Goal: Transaction & Acquisition: Purchase product/service

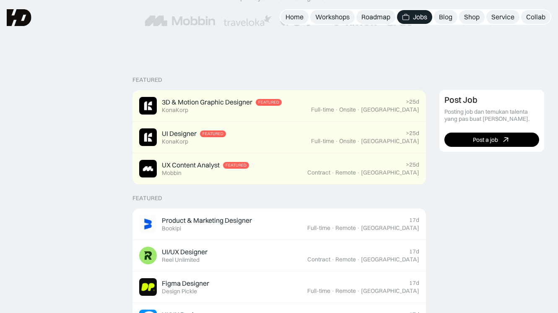
scroll to position [51, 0]
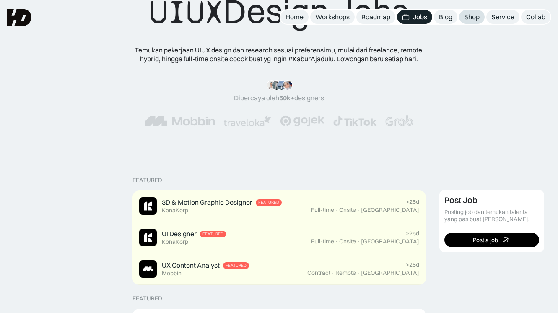
click at [466, 19] on div "Shop" at bounding box center [472, 17] width 16 height 9
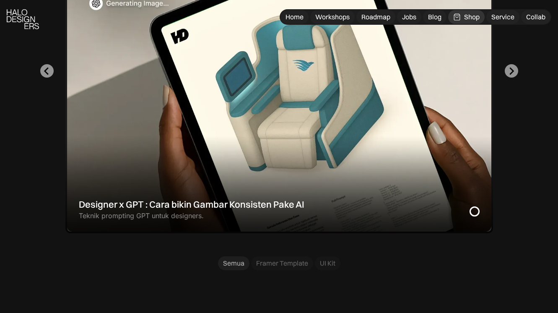
scroll to position [369, 0]
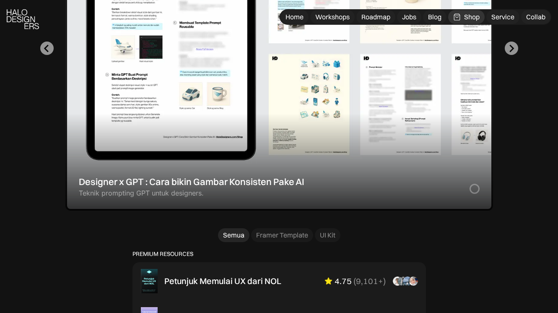
click at [207, 211] on div "1 of 2" at bounding box center [279, 48] width 428 height 324
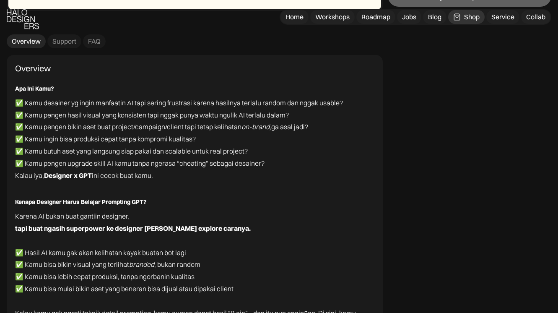
scroll to position [2819, 0]
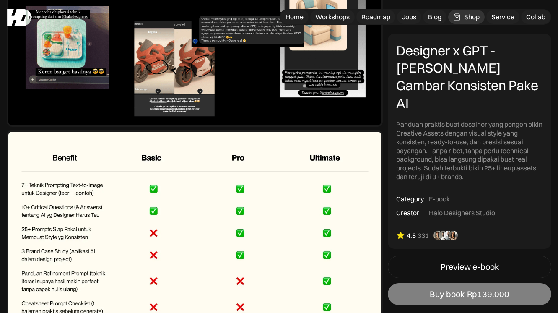
click at [436, 283] on link "Buy book Rp139.000" at bounding box center [470, 294] width 164 height 22
